Goal: Information Seeking & Learning: Learn about a topic

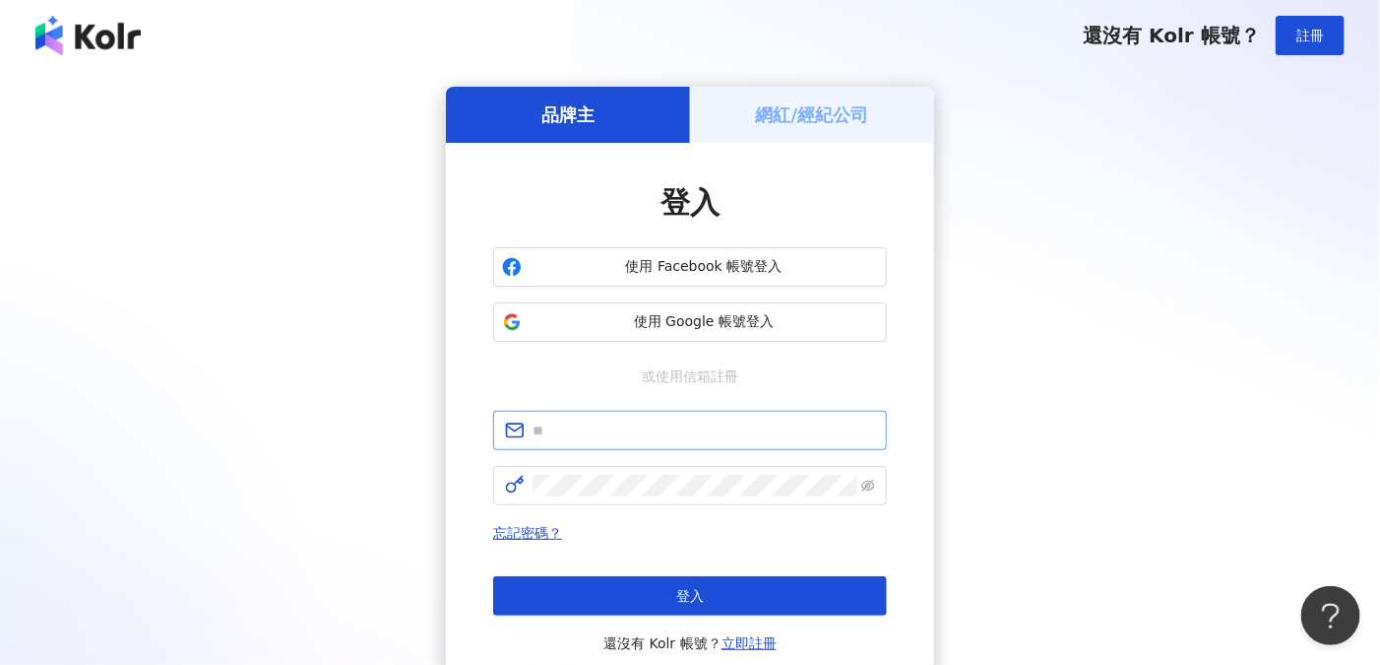
click at [569, 417] on span at bounding box center [690, 430] width 394 height 39
click at [566, 427] on input "text" at bounding box center [704, 430] width 343 height 22
type input "**********"
click button "登入" at bounding box center [690, 595] width 394 height 39
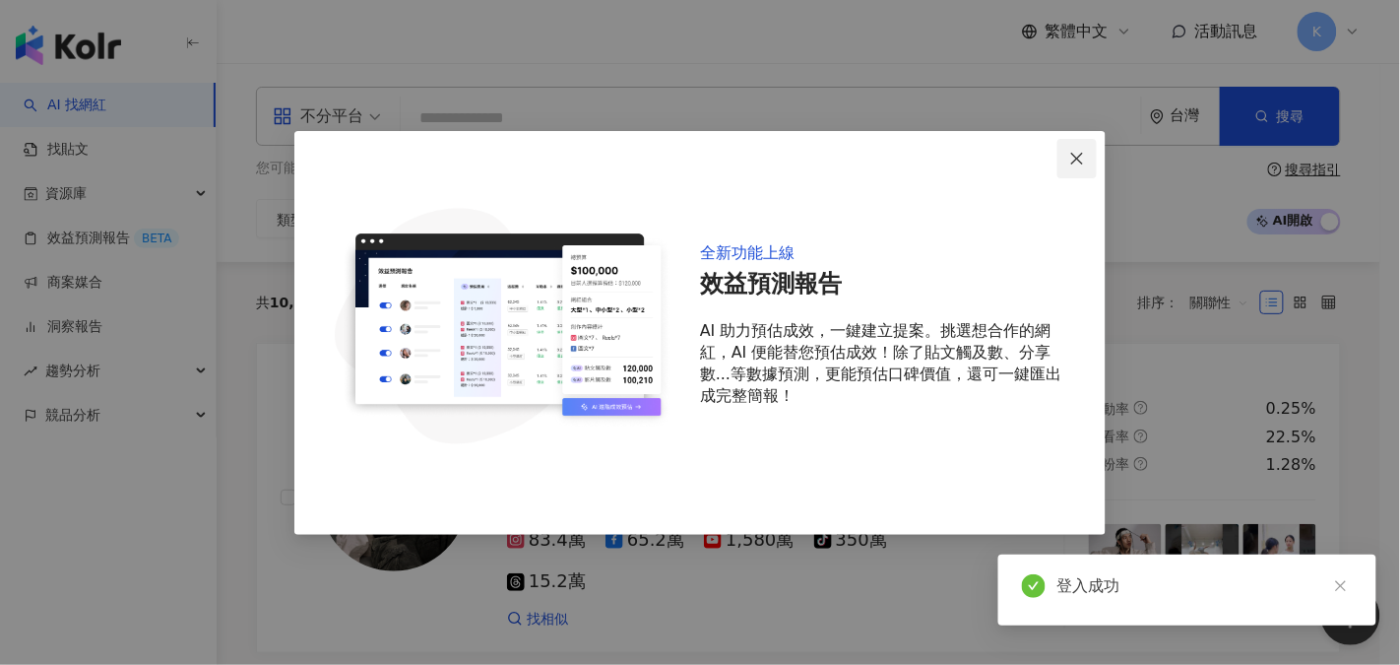
click at [1078, 158] on icon "close" at bounding box center [1077, 159] width 12 height 12
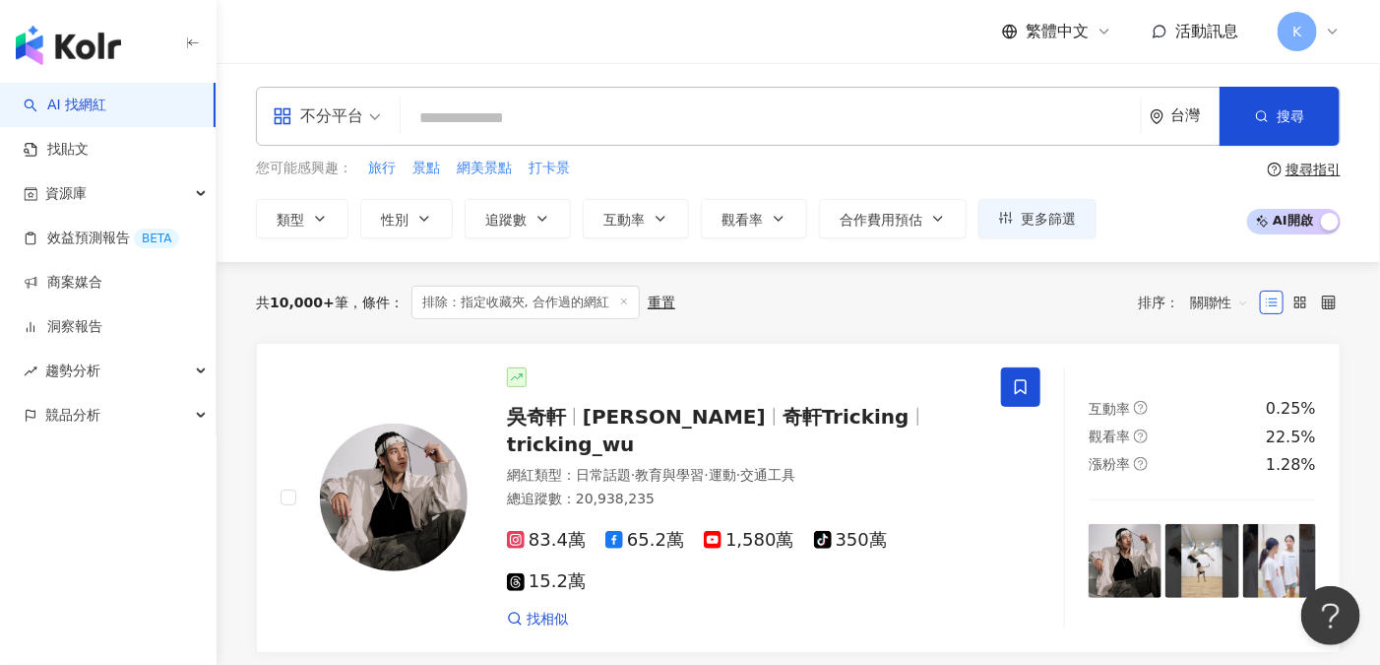
click at [455, 113] on input "search" at bounding box center [771, 117] width 725 height 37
paste input "**********"
type input "**********"
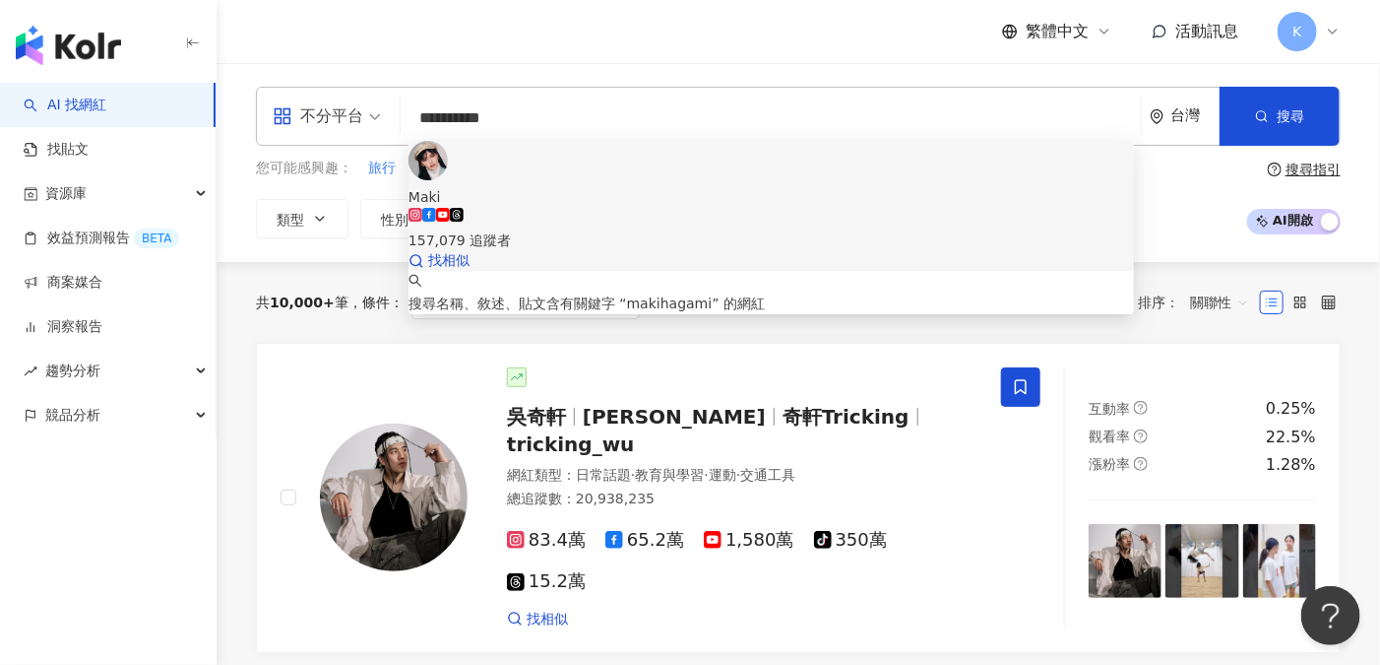
click at [496, 186] on div "Maki" at bounding box center [772, 197] width 726 height 22
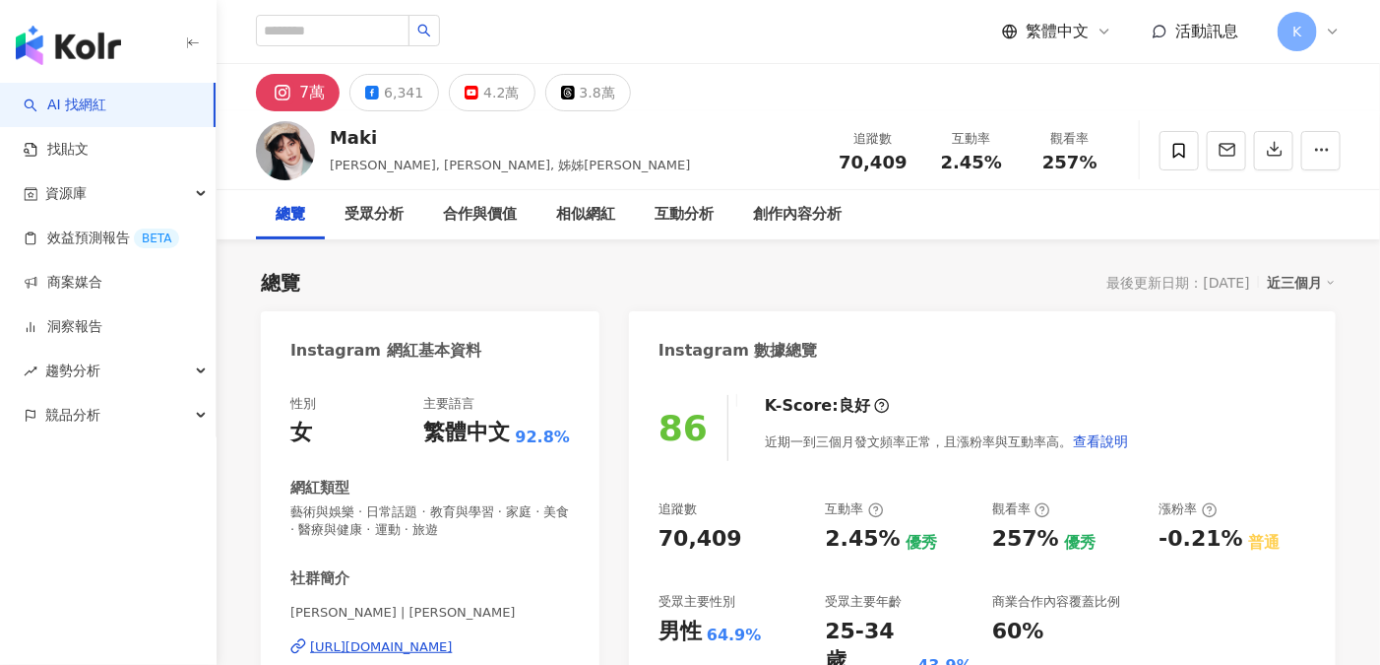
drag, startPoint x: 842, startPoint y: 168, endPoint x: 887, endPoint y: 160, distance: 46.0
click at [925, 165] on div "追蹤數 70,409 互動率 2.45% 觀看率 257%" at bounding box center [971, 150] width 295 height 58
click at [910, 169] on div "70,409" at bounding box center [873, 163] width 75 height 20
click at [844, 162] on div "追蹤數 70,409" at bounding box center [873, 150] width 98 height 42
drag, startPoint x: 945, startPoint y: 164, endPoint x: 993, endPoint y: 157, distance: 48.9
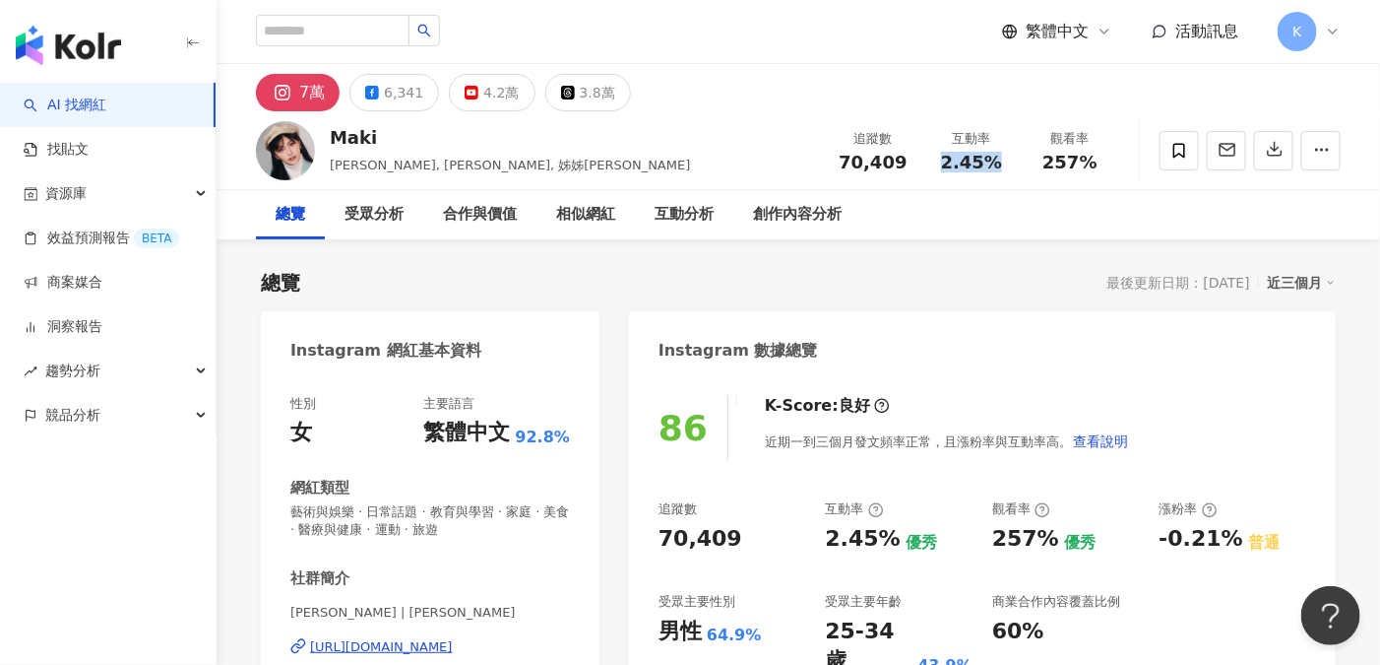
click at [993, 157] on div "2.45%" at bounding box center [971, 163] width 75 height 20
copy span "2.45%"
drag, startPoint x: 1048, startPoint y: 162, endPoint x: 1109, endPoint y: 161, distance: 61.1
click at [1109, 161] on div "觀看率 257%" at bounding box center [1070, 150] width 98 height 42
copy span "257%"
